Goal: Use online tool/utility: Utilize a website feature to perform a specific function

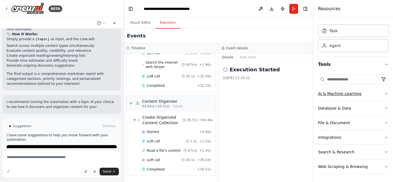
scroll to position [14, 0]
click at [337, 166] on div "Web Scraping & Browsing" at bounding box center [343, 166] width 50 height 6
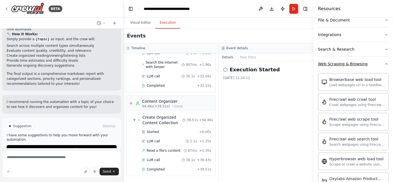
scroll to position [124, 0]
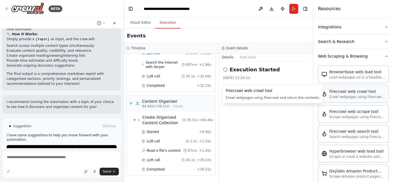
click at [349, 97] on div "Crawl webpages using Firecrawl and return the contents" at bounding box center [357, 97] width 56 height 4
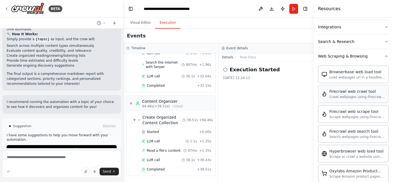
click at [349, 97] on div "Crawl webpages using Firecrawl and return the contents" at bounding box center [357, 97] width 56 height 4
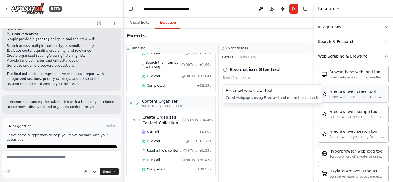
click at [359, 93] on div "Firecrawl web crawl tool" at bounding box center [357, 92] width 56 height 6
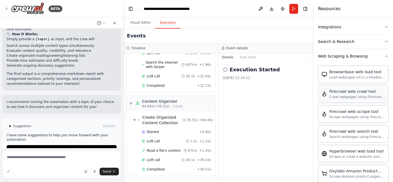
click at [360, 93] on div "Firecrawl web crawl tool" at bounding box center [357, 92] width 56 height 6
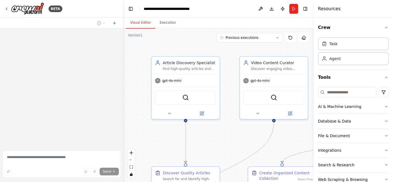
scroll to position [703, 0]
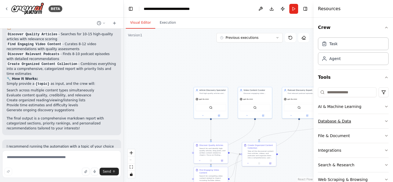
click at [341, 118] on button "Database & Data" at bounding box center [353, 121] width 71 height 14
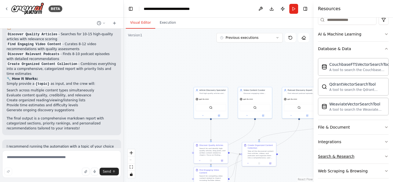
scroll to position [78, 0]
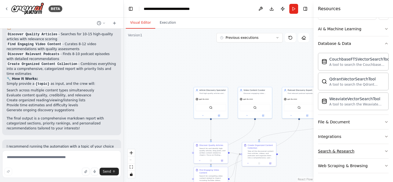
click at [343, 157] on button "Search & Research" at bounding box center [353, 151] width 71 height 14
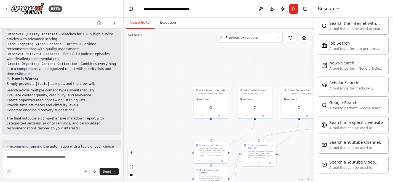
scroll to position [360, 0]
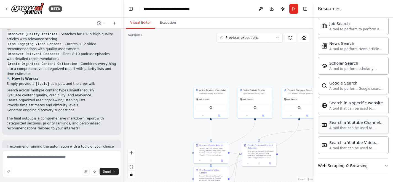
click at [347, 127] on div "A tool that can be used to semantic search a query from a Youtube Channels cont…" at bounding box center [357, 128] width 56 height 4
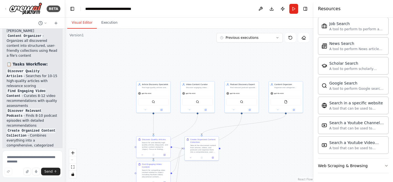
scroll to position [1036, 0]
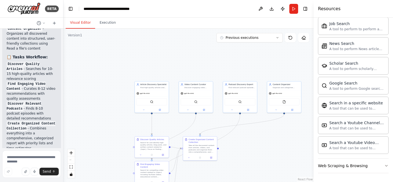
drag, startPoint x: 122, startPoint y: 98, endPoint x: 63, endPoint y: 93, distance: 58.9
click at [63, 93] on div "BETA Set up a crew that finds and organizes interesting articles, videos, and p…" at bounding box center [196, 91] width 393 height 182
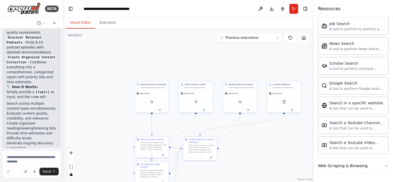
scroll to position [1126, 0]
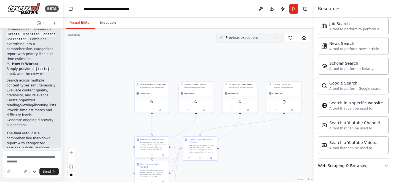
click at [276, 41] on button "Previous executions" at bounding box center [250, 37] width 66 height 9
click at [231, 47] on div "39m ago" at bounding box center [252, 48] width 55 height 4
click at [137, 44] on div ".deletable-edge-delete-btn { width: 20px; height: 20px; border: 0px solid #ffff…" at bounding box center [188, 106] width 250 height 154
